Goal: Task Accomplishment & Management: Use online tool/utility

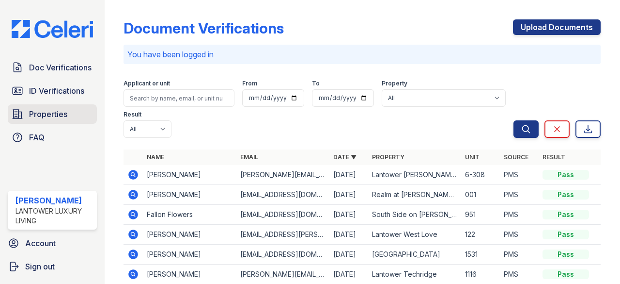
click at [49, 114] on span "Properties" at bounding box center [48, 114] width 38 height 12
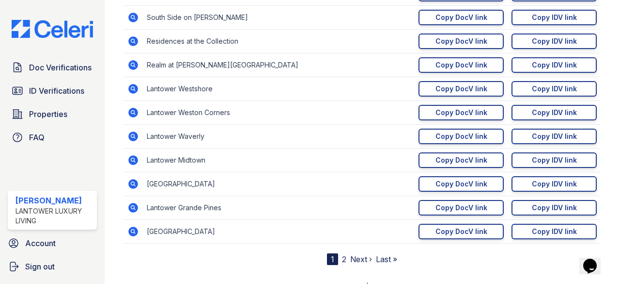
scroll to position [194, 0]
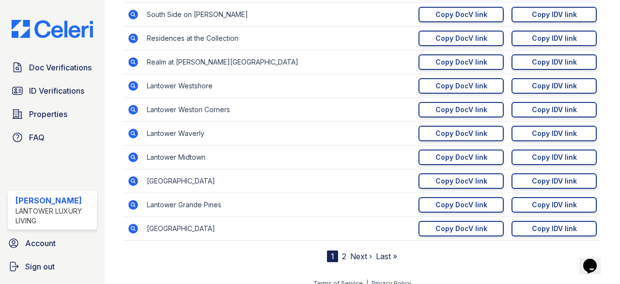
click at [342, 257] on link "2" at bounding box center [344, 256] width 4 height 10
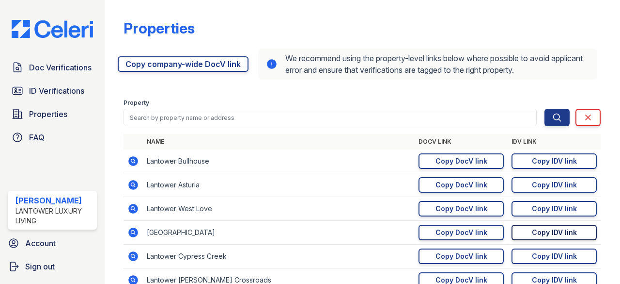
click at [532, 232] on div "Copy IDV link" at bounding box center [554, 232] width 45 height 10
